Goal: Task Accomplishment & Management: Complete application form

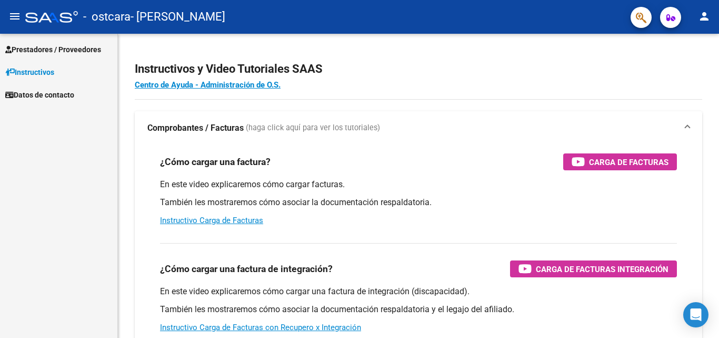
click at [41, 46] on span "Prestadores / Proveedores" at bounding box center [53, 50] width 96 height 12
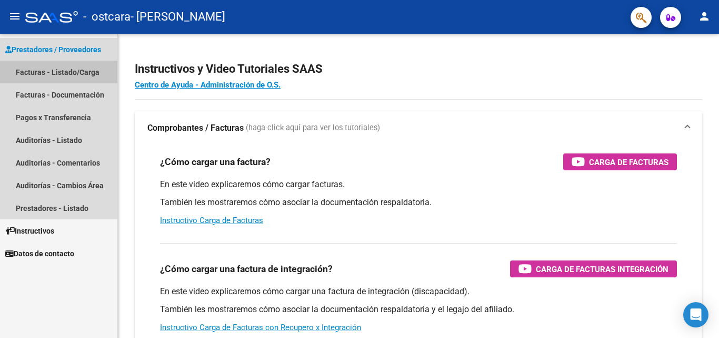
click at [37, 68] on link "Facturas - Listado/Carga" at bounding box center [58, 72] width 117 height 23
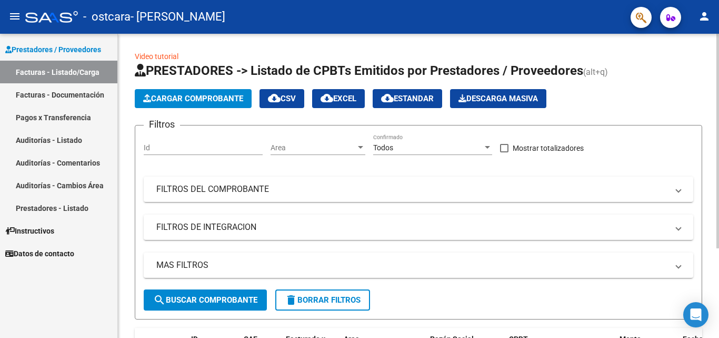
click at [220, 98] on span "Cargar Comprobante" at bounding box center [193, 98] width 100 height 9
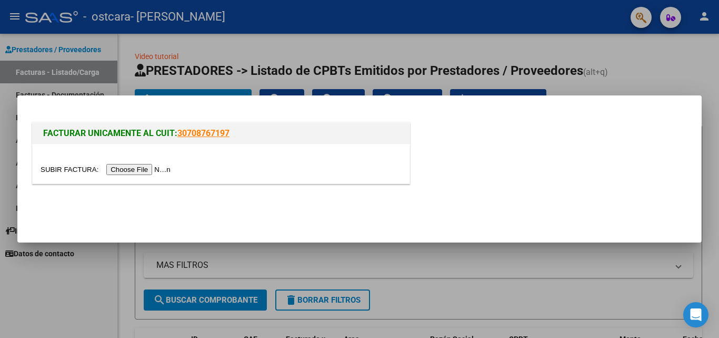
click at [163, 169] on input "file" at bounding box center [107, 169] width 133 height 11
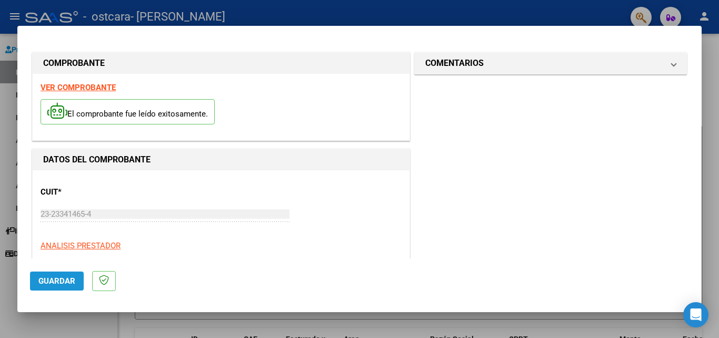
click at [54, 279] on span "Guardar" at bounding box center [56, 280] width 37 height 9
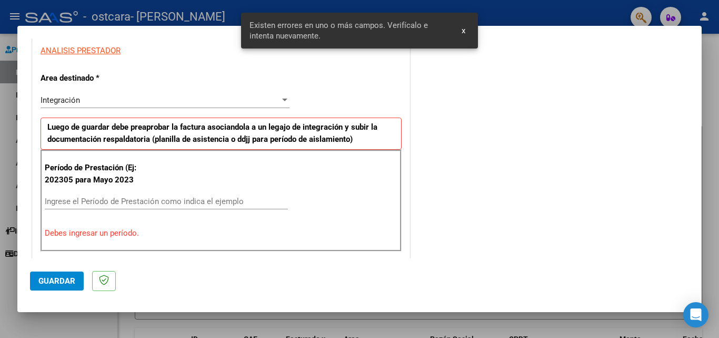
scroll to position [238, 0]
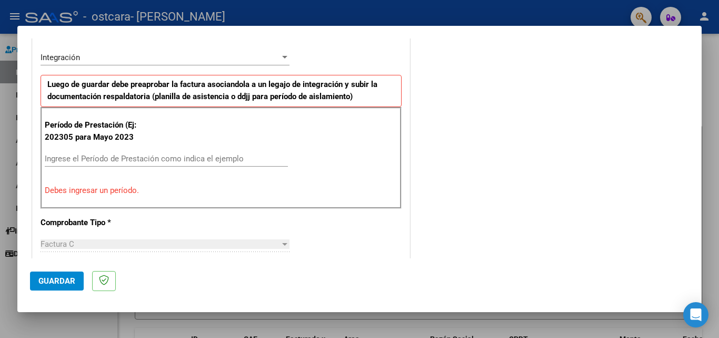
click at [77, 156] on input "Ingrese el Período de Prestación como indica el ejemplo" at bounding box center [166, 158] width 243 height 9
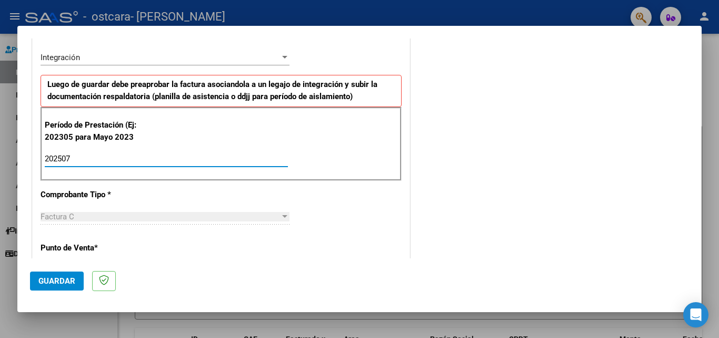
type input "202507"
click at [75, 218] on div "Factura C" at bounding box center [161, 216] width 240 height 9
click at [114, 245] on p "Punto de Venta *" at bounding box center [95, 248] width 109 height 12
click at [282, 218] on div at bounding box center [284, 216] width 5 height 3
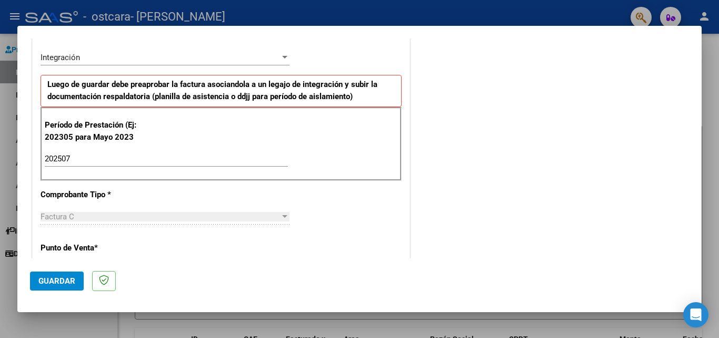
click at [282, 218] on div at bounding box center [284, 216] width 5 height 3
click at [57, 281] on span "Guardar" at bounding box center [56, 280] width 37 height 9
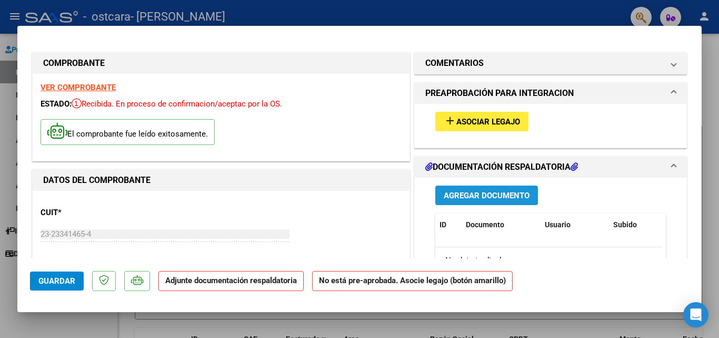
click at [476, 191] on span "Agregar Documento" at bounding box center [487, 195] width 86 height 9
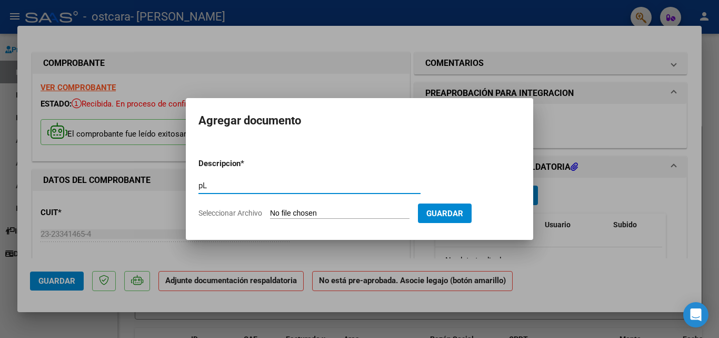
type input "p"
type input "PLANILLA ASISTENCIA"
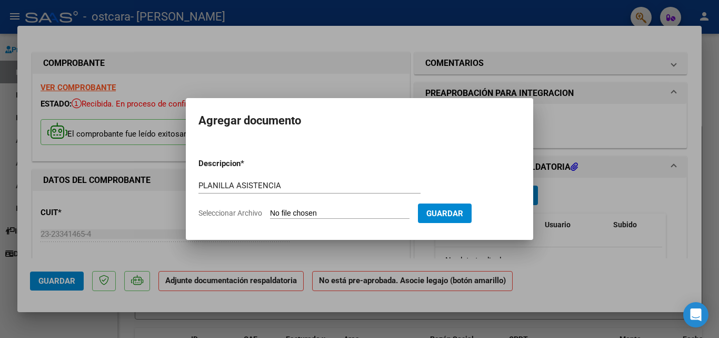
click at [305, 214] on input "Seleccionar Archivo" at bounding box center [340, 214] width 140 height 10
type input "C:\fakepath\PLANILLA ASISTENCIA.jpeg"
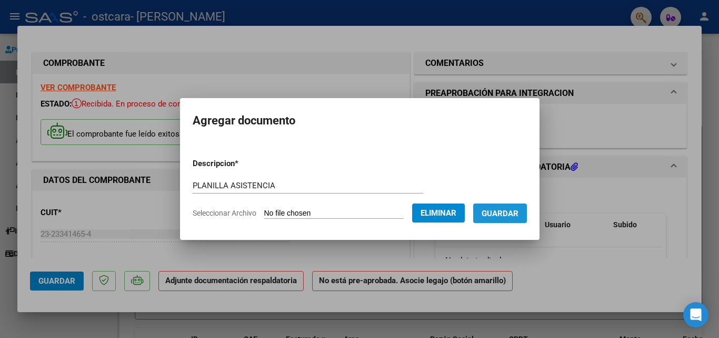
click at [504, 208] on span "Guardar" at bounding box center [500, 212] width 37 height 9
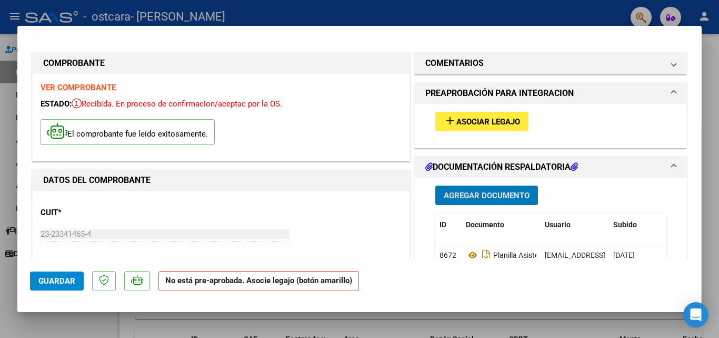
click at [507, 117] on span "Asociar Legajo" at bounding box center [489, 121] width 64 height 9
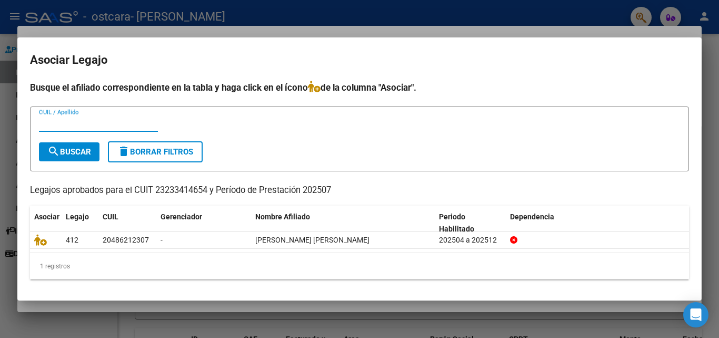
click at [54, 122] on input "CUIL / Apellido" at bounding box center [98, 123] width 119 height 9
type input "l"
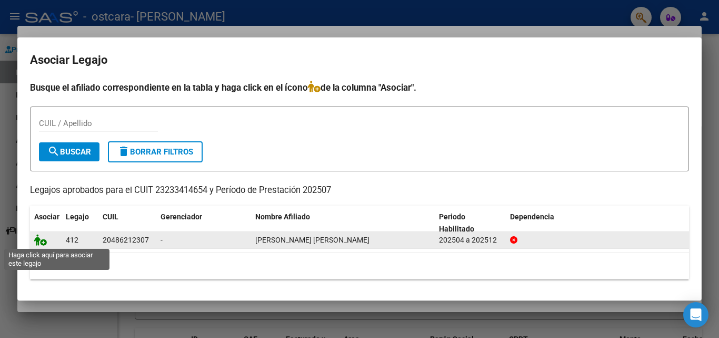
click at [37, 237] on icon at bounding box center [40, 240] width 13 height 12
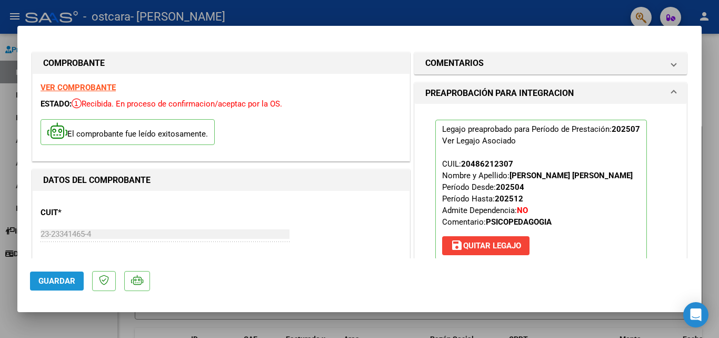
click at [55, 282] on span "Guardar" at bounding box center [56, 280] width 37 height 9
